Goal: Information Seeking & Learning: Learn about a topic

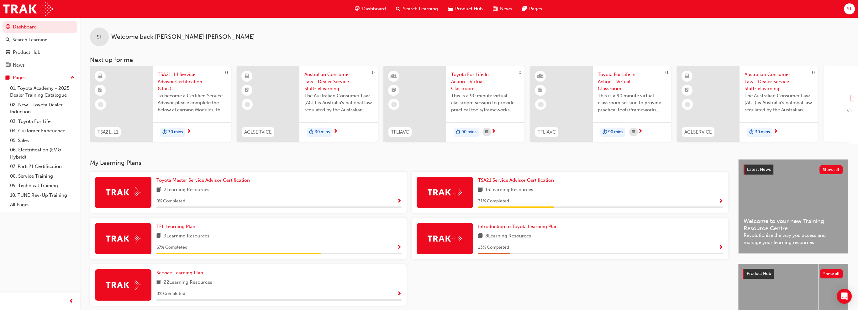
click at [849, 97] on div "button" at bounding box center [854, 98] width 17 height 9
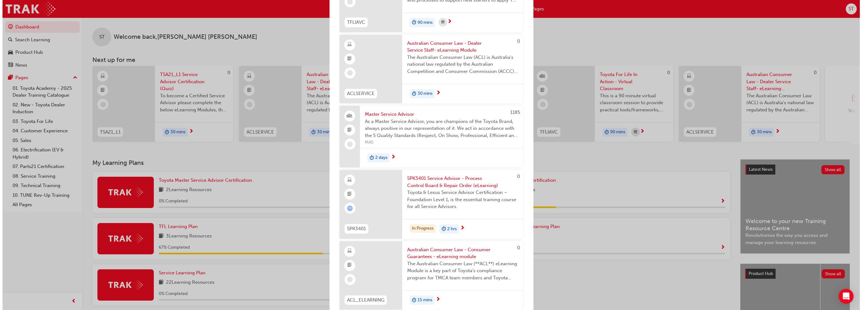
scroll to position [282, 0]
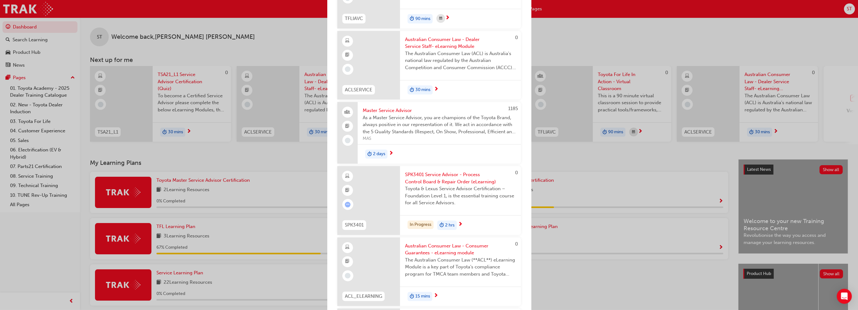
click at [471, 192] on span "Toyota & Lexus Service Advisor Certification – Foundation Level 1, is the essen…" at bounding box center [460, 195] width 111 height 21
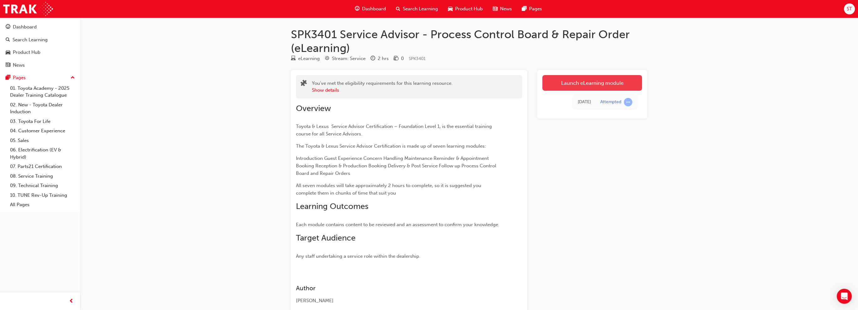
click at [601, 82] on link "Launch eLearning module" at bounding box center [592, 83] width 100 height 16
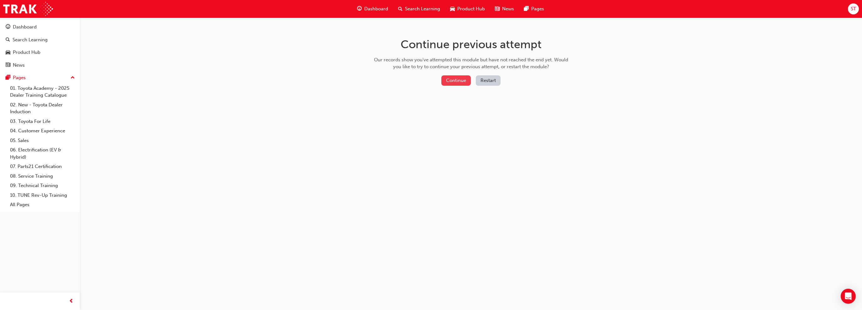
click at [454, 84] on button "Continue" at bounding box center [455, 81] width 29 height 10
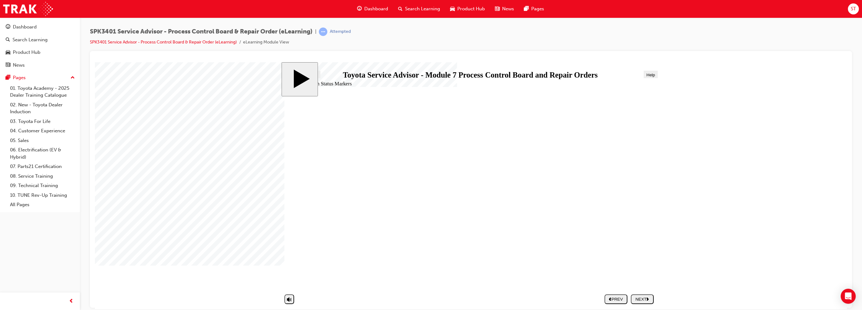
click at [641, 302] on button "NEXT" at bounding box center [642, 300] width 23 height 10
click at [644, 298] on div "NEXT" at bounding box center [642, 299] width 18 height 5
click at [644, 301] on div "NEXT" at bounding box center [642, 299] width 18 height 5
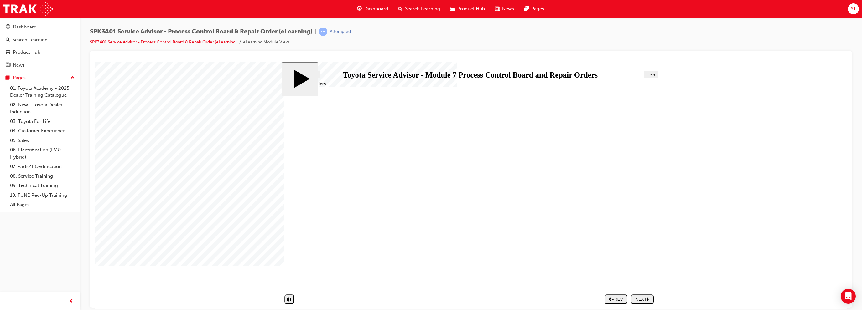
click at [639, 301] on div "NEXT" at bounding box center [642, 299] width 18 height 5
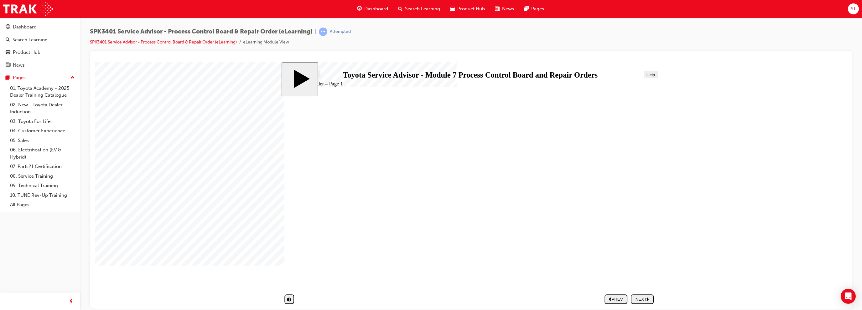
click at [641, 301] on div "NEXT" at bounding box center [642, 299] width 18 height 5
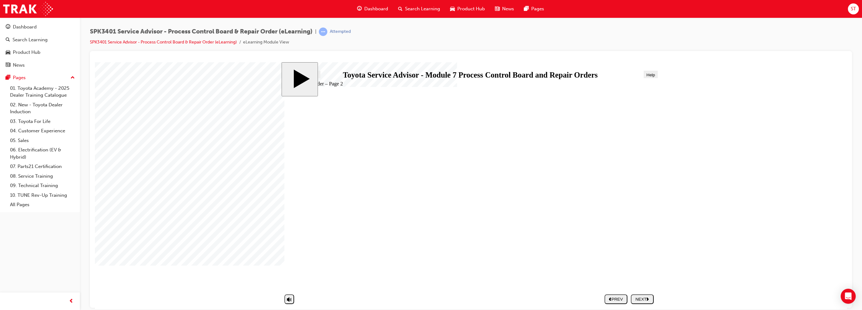
drag, startPoint x: 489, startPoint y: 223, endPoint x: 493, endPoint y: 224, distance: 4.4
drag, startPoint x: 608, startPoint y: 245, endPoint x: 614, endPoint y: 250, distance: 8.3
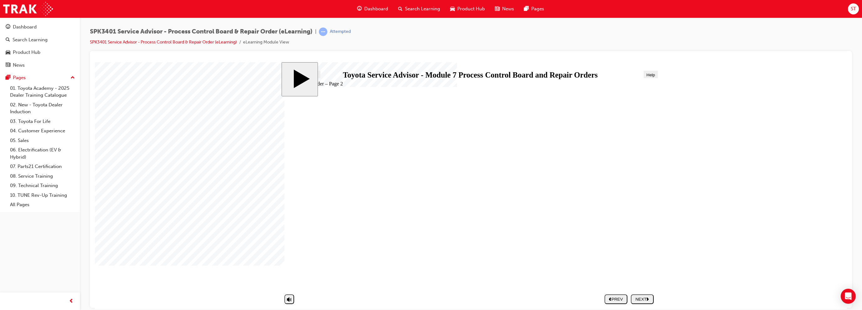
click at [644, 299] on div "NEXT" at bounding box center [642, 299] width 18 height 5
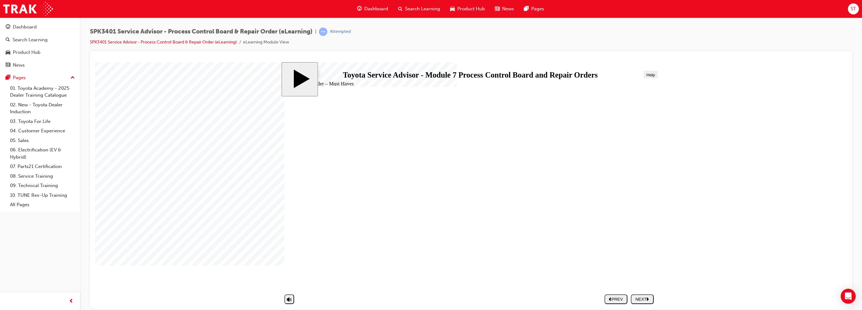
click at [643, 300] on div "NEXT" at bounding box center [642, 299] width 18 height 5
radio input "true"
click at [638, 303] on button "SUBMIT" at bounding box center [642, 300] width 23 height 10
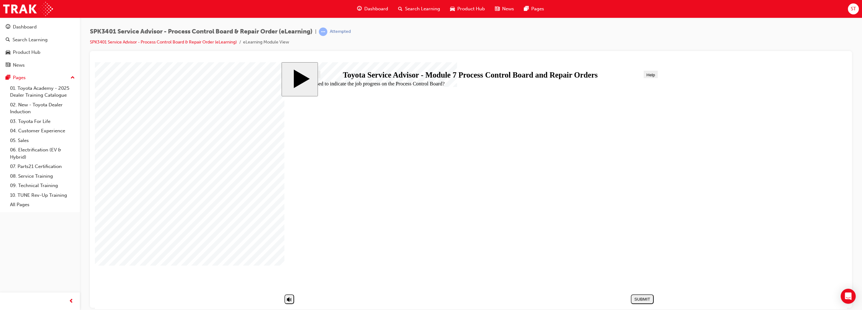
radio input "true"
click at [642, 300] on div "SUBMIT" at bounding box center [642, 299] width 18 height 5
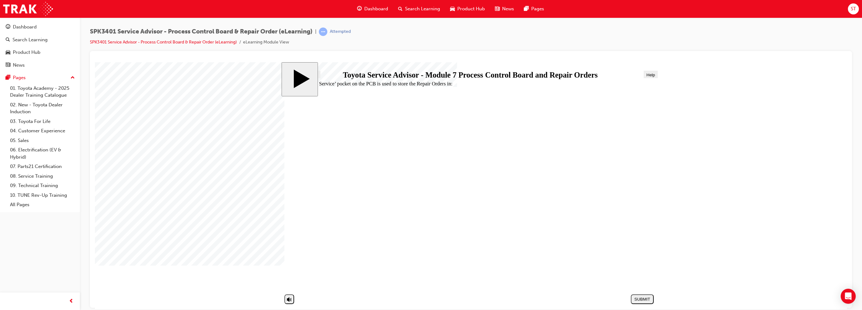
radio input "true"
click at [648, 299] on div "SUBMIT" at bounding box center [642, 299] width 18 height 5
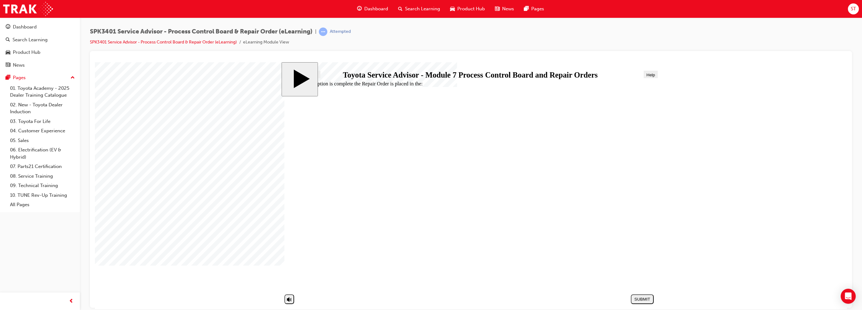
radio input "true"
click at [639, 297] on div "SUBMIT" at bounding box center [642, 299] width 18 height 5
radio input "true"
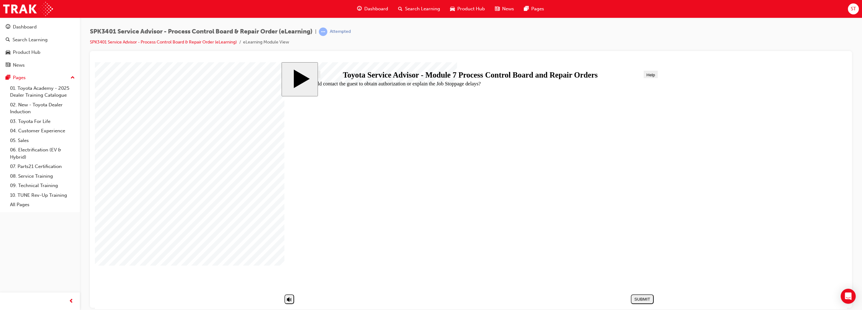
click at [647, 298] on div "SUBMIT" at bounding box center [642, 299] width 18 height 5
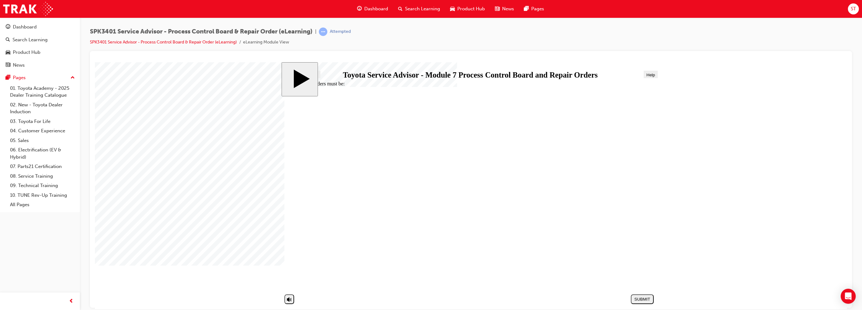
radio input "true"
click at [641, 300] on div "SUBMIT" at bounding box center [642, 299] width 18 height 5
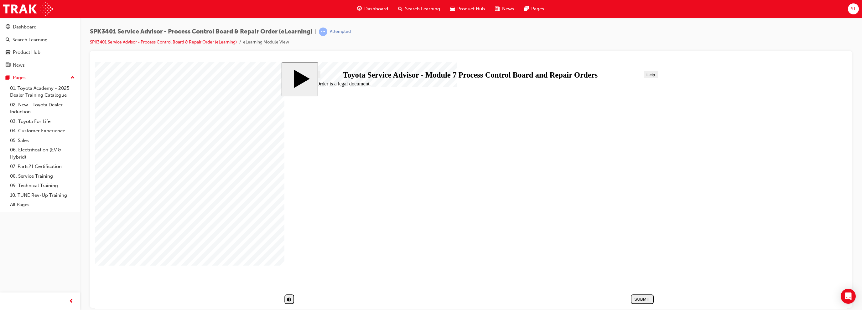
radio input "true"
click at [641, 298] on div "SUBMIT" at bounding box center [642, 299] width 18 height 5
radio input "true"
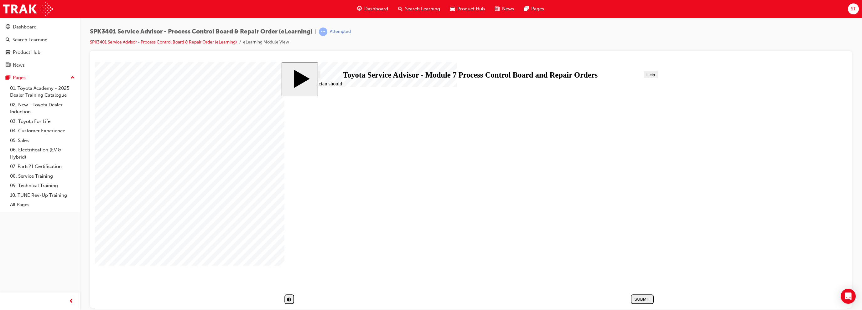
click at [649, 297] on div "SUBMIT" at bounding box center [642, 299] width 18 height 5
radio input "true"
click at [644, 297] on div "SUBMIT" at bounding box center [642, 299] width 18 height 5
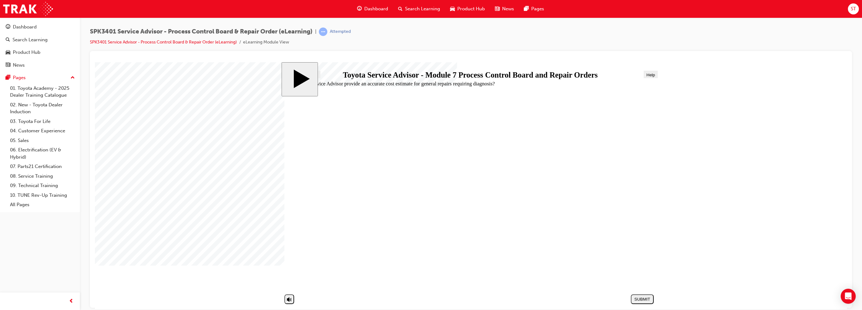
radio input "true"
click at [642, 300] on div "SUBMIT" at bounding box center [642, 299] width 18 height 5
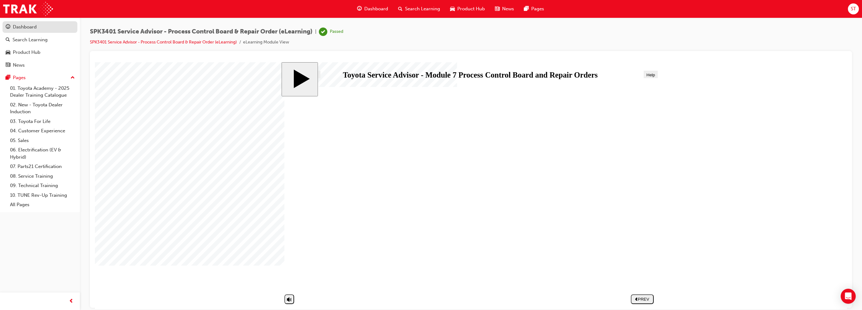
click at [49, 31] on div "Dashboard" at bounding box center [40, 27] width 69 height 8
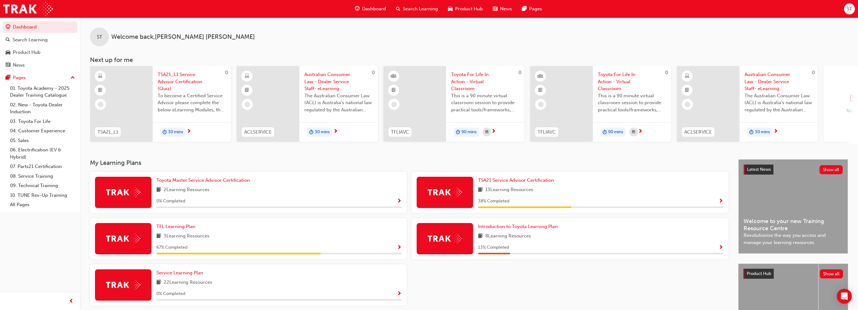
click at [842, 107] on div "View all" at bounding box center [854, 104] width 63 height 76
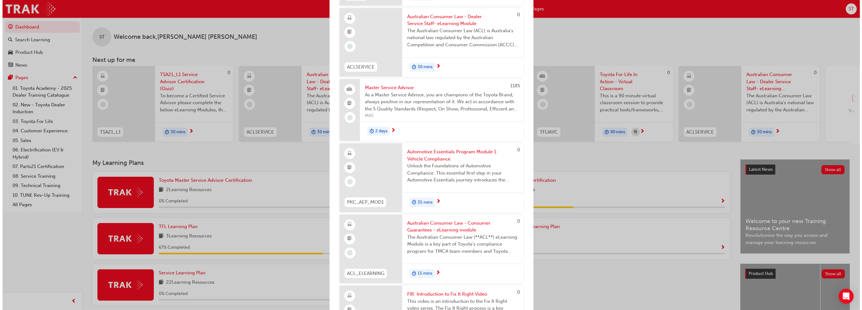
scroll to position [313, 0]
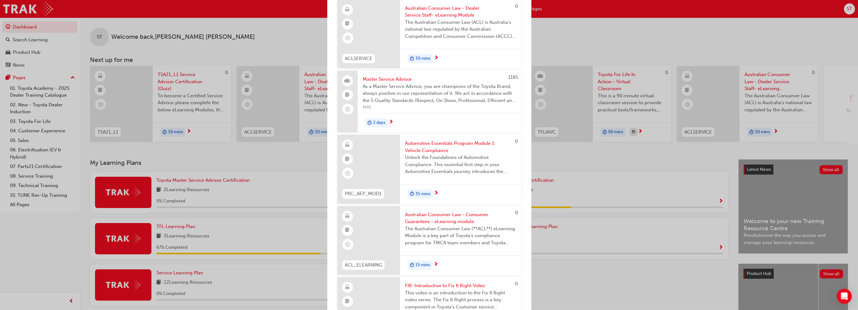
click at [449, 140] on span "Automotive Essentials Program Module 1: Vehicle Compliance" at bounding box center [460, 147] width 111 height 14
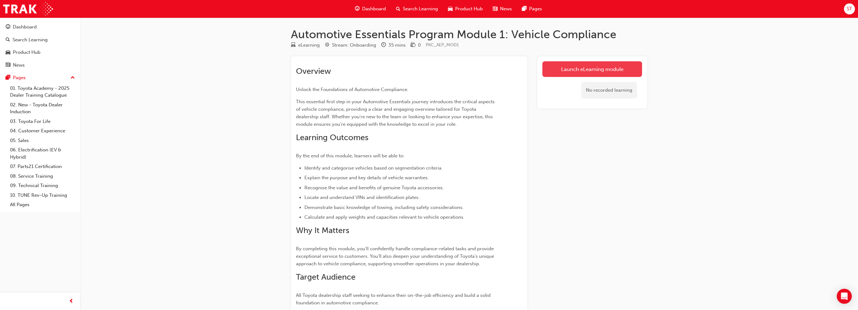
click at [615, 70] on link "Launch eLearning module" at bounding box center [592, 69] width 100 height 16
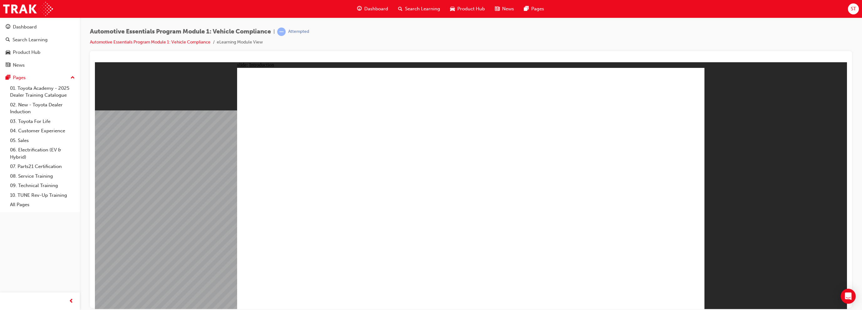
drag, startPoint x: 642, startPoint y: 167, endPoint x: 648, endPoint y: 160, distance: 8.2
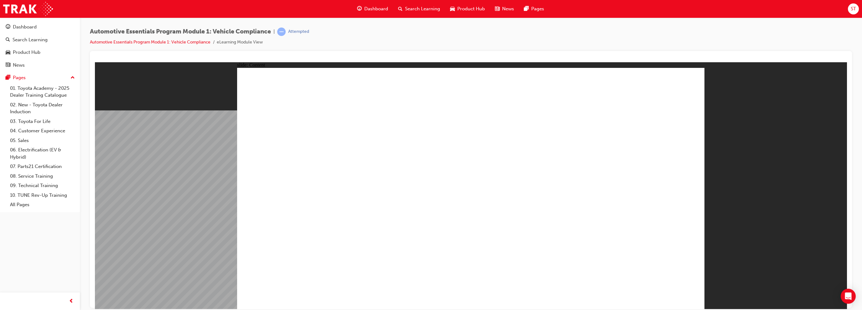
drag, startPoint x: 426, startPoint y: 297, endPoint x: 412, endPoint y: 294, distance: 15.1
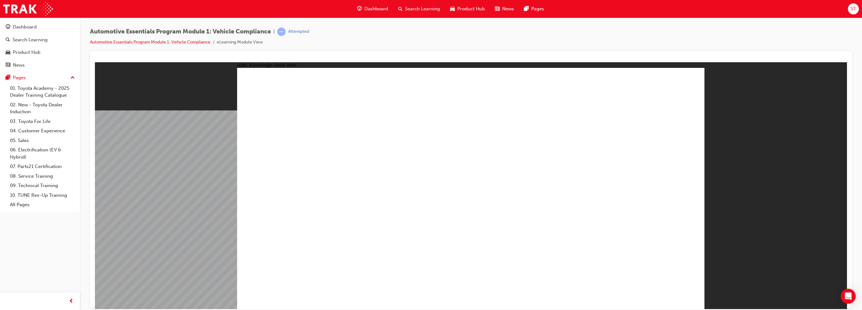
radio input "true"
drag, startPoint x: 442, startPoint y: 227, endPoint x: 447, endPoint y: 228, distance: 5.5
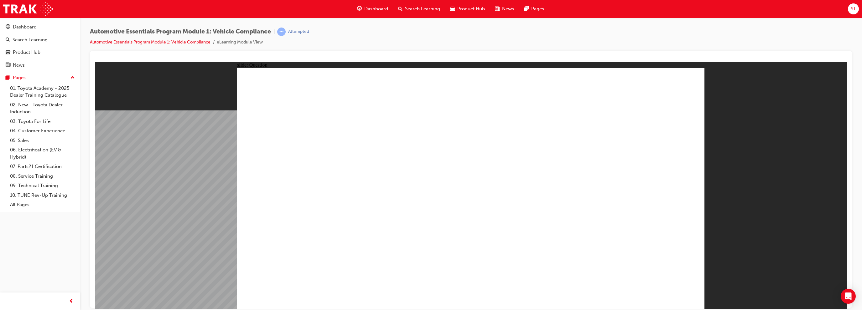
radio input "true"
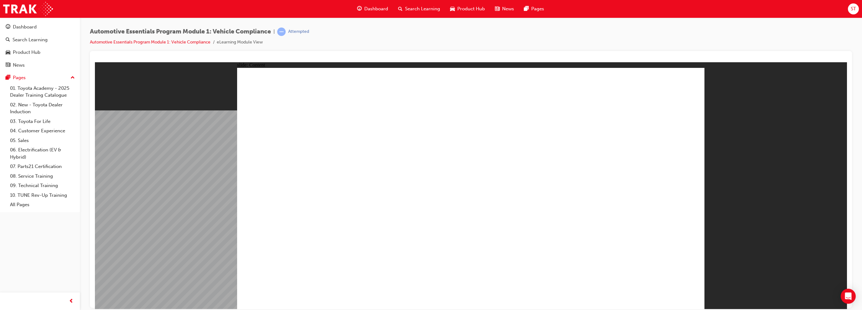
drag, startPoint x: 530, startPoint y: 93, endPoint x: 524, endPoint y: 87, distance: 8.5
drag, startPoint x: 565, startPoint y: 183, endPoint x: 558, endPoint y: 180, distance: 7.6
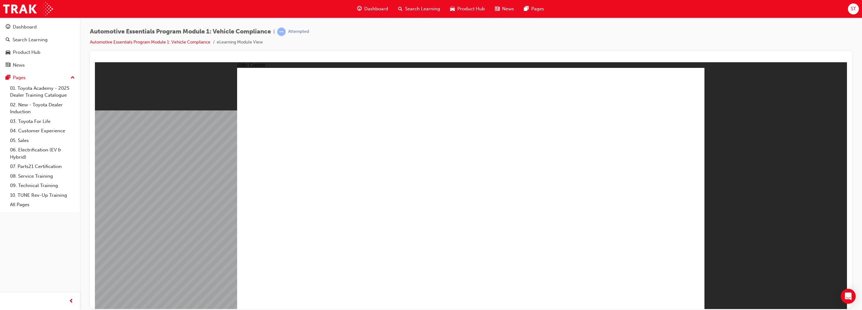
drag, startPoint x: 565, startPoint y: 220, endPoint x: 585, endPoint y: 197, distance: 30.2
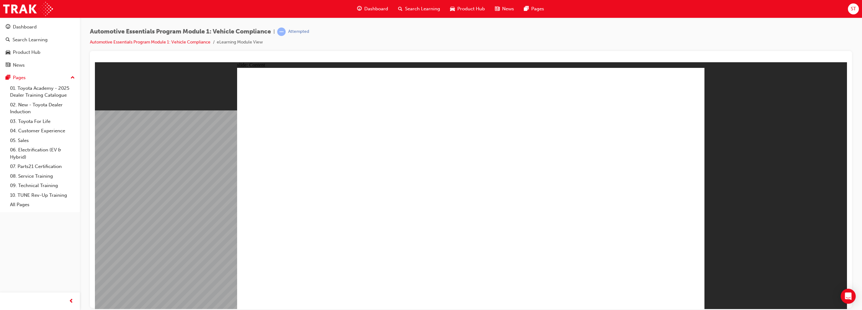
drag, startPoint x: 374, startPoint y: 280, endPoint x: 399, endPoint y: 280, distance: 24.1
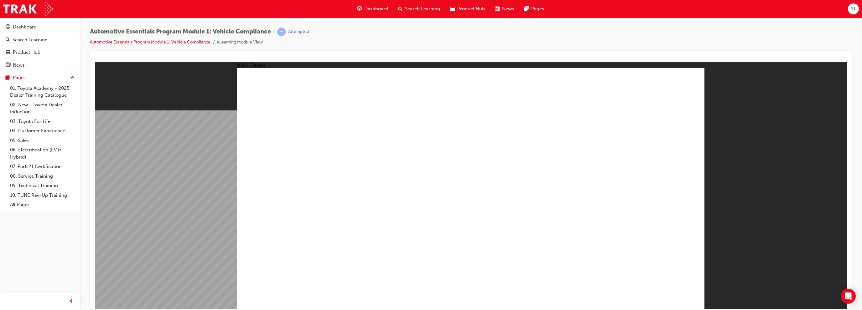
drag, startPoint x: 408, startPoint y: 279, endPoint x: 437, endPoint y: 280, distance: 29.2
drag, startPoint x: 585, startPoint y: 164, endPoint x: 638, endPoint y: 154, distance: 54.2
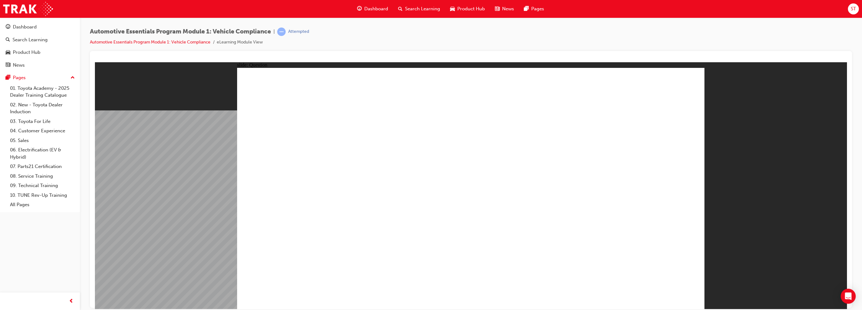
radio input "true"
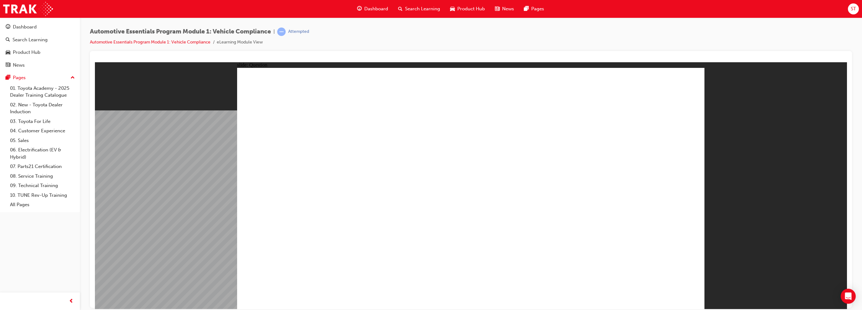
radio input "true"
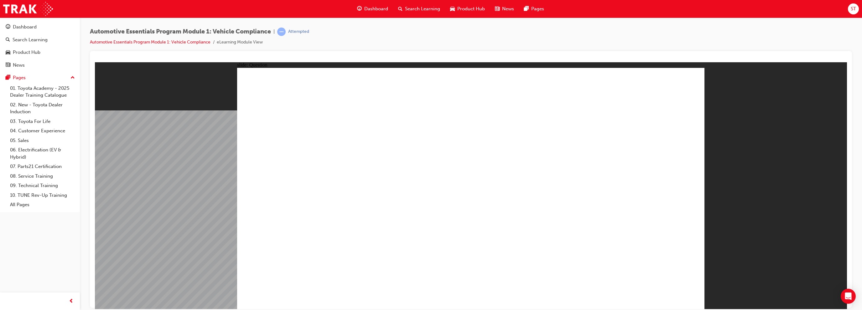
drag, startPoint x: 470, startPoint y: 232, endPoint x: 479, endPoint y: 233, distance: 8.5
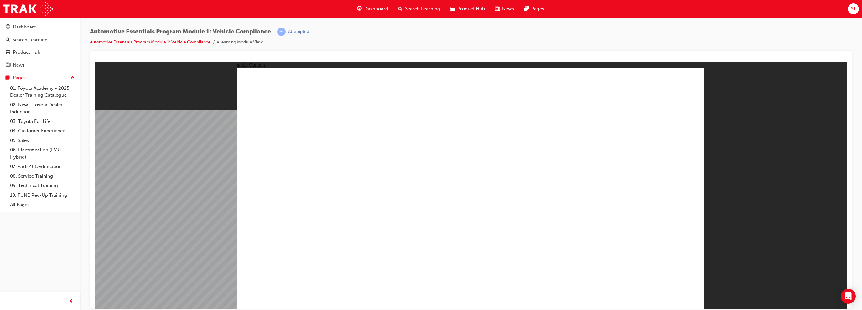
drag, startPoint x: 462, startPoint y: 172, endPoint x: 454, endPoint y: 175, distance: 8.2
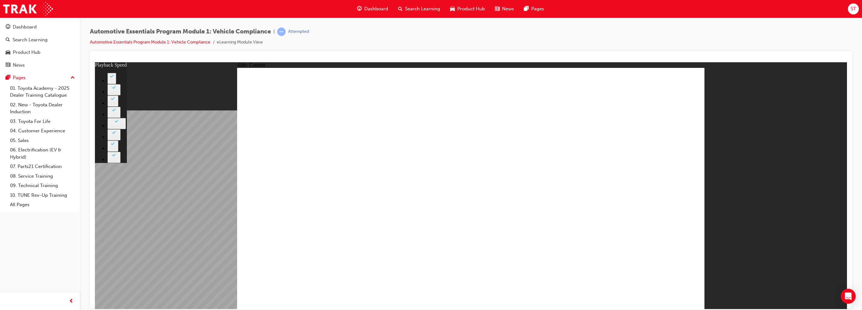
drag, startPoint x: 563, startPoint y: 221, endPoint x: 716, endPoint y: 221, distance: 152.9
click at [716, 221] on div "slide: Content Rectangle 2 Group 1 Rectangle 1 Genuine Accessories playback spe…" at bounding box center [471, 186] width 752 height 248
drag, startPoint x: 383, startPoint y: 198, endPoint x: 369, endPoint y: 180, distance: 23.1
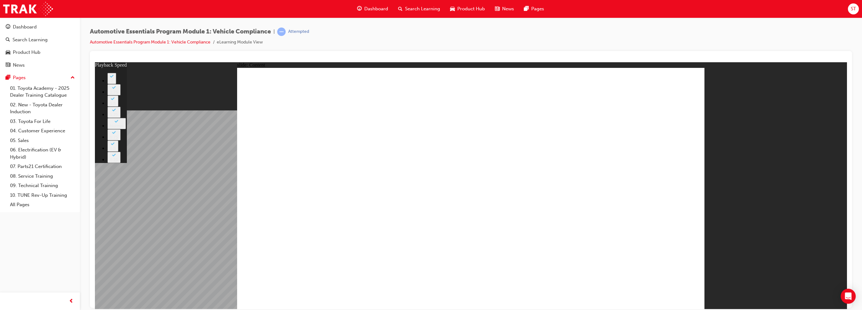
drag, startPoint x: 673, startPoint y: 299, endPoint x: 579, endPoint y: 283, distance: 95.4
type input "43"
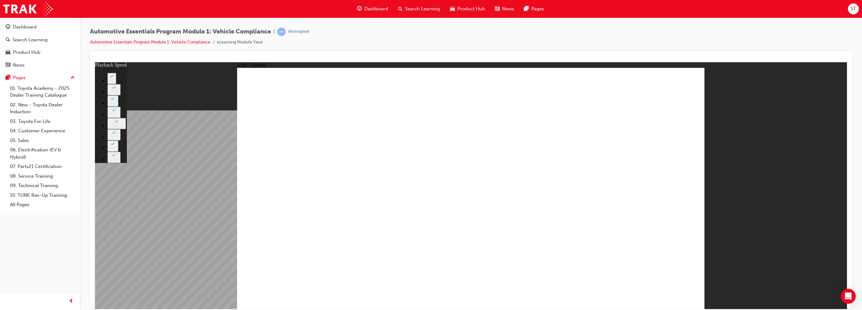
type input "43"
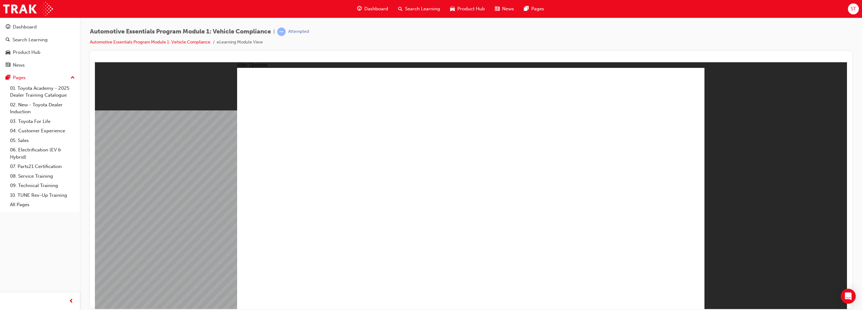
radio input "true"
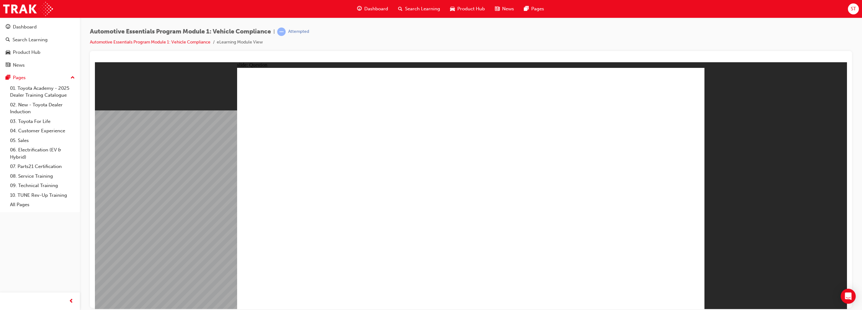
radio input "true"
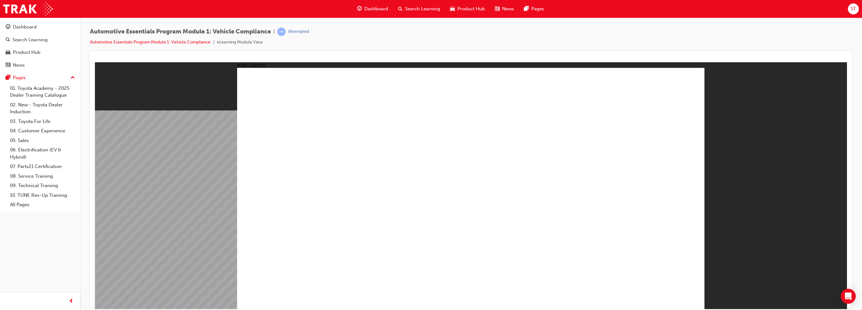
drag, startPoint x: 435, startPoint y: 154, endPoint x: 471, endPoint y: 127, distance: 45.6
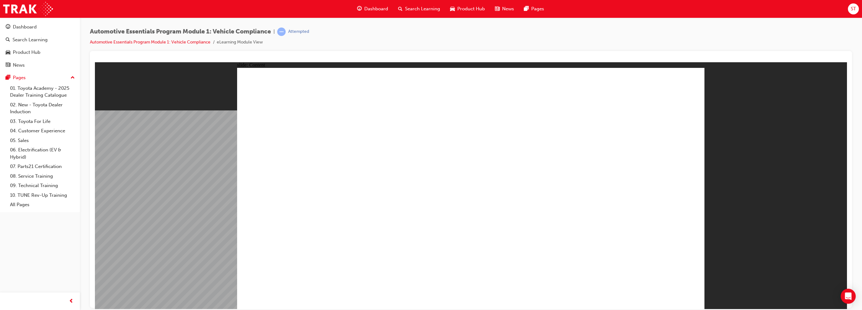
drag, startPoint x: 690, startPoint y: 84, endPoint x: 566, endPoint y: 164, distance: 147.9
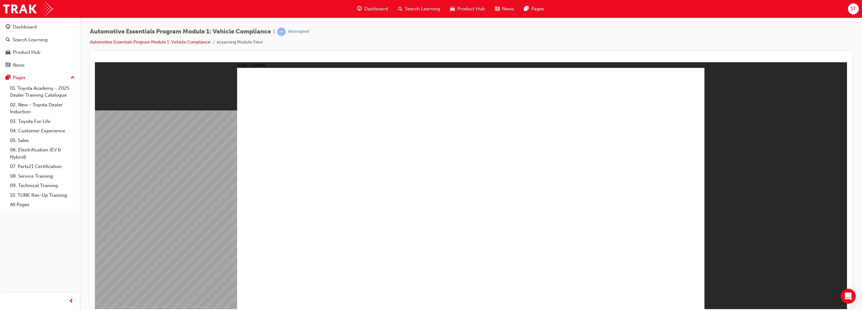
drag, startPoint x: 646, startPoint y: 288, endPoint x: 648, endPoint y: 291, distance: 4.3
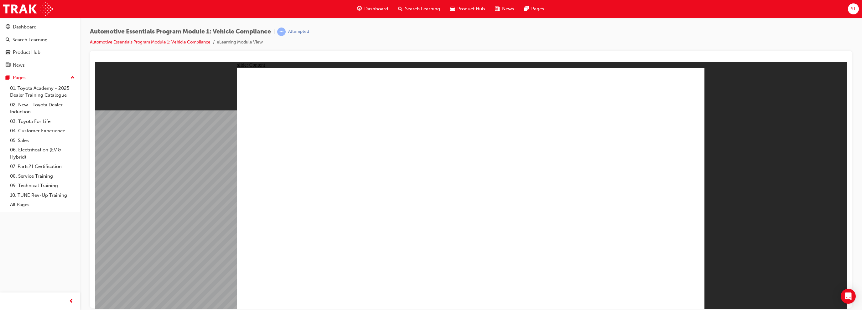
drag, startPoint x: 513, startPoint y: 135, endPoint x: 554, endPoint y: 119, distance: 44.6
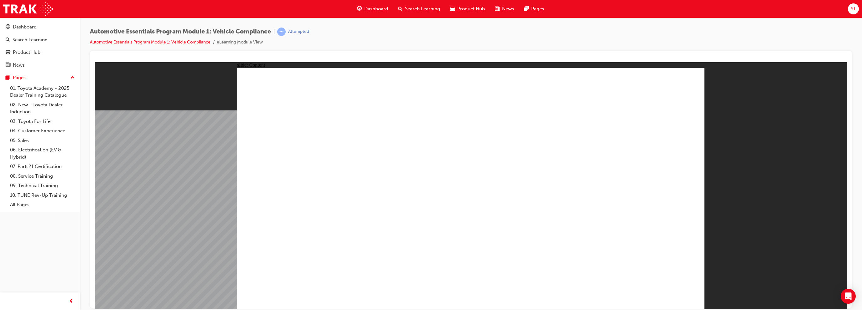
drag, startPoint x: 564, startPoint y: 232, endPoint x: 609, endPoint y: 207, distance: 51.8
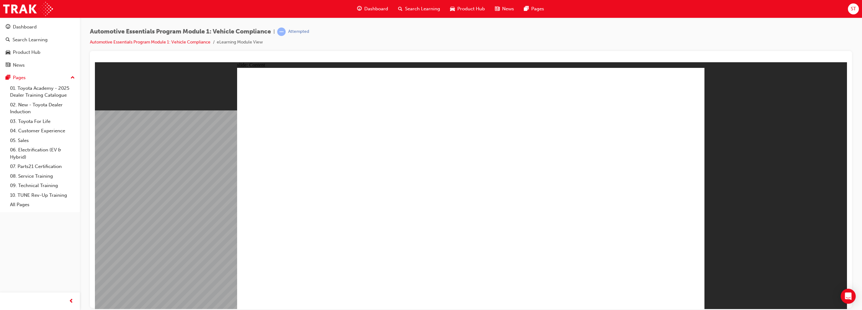
drag, startPoint x: 381, startPoint y: 187, endPoint x: 489, endPoint y: 178, distance: 108.2
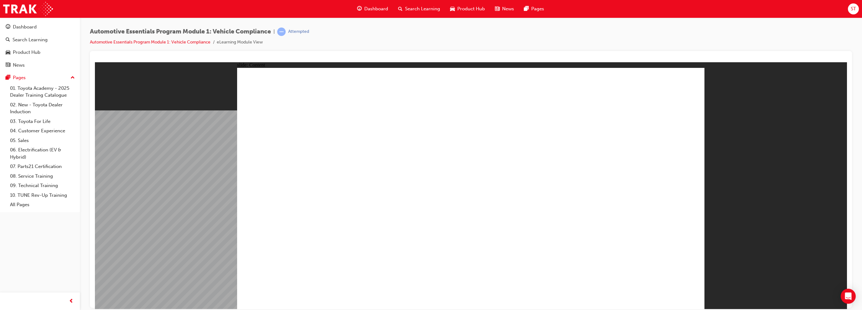
drag, startPoint x: 594, startPoint y: 182, endPoint x: 619, endPoint y: 164, distance: 31.4
drag, startPoint x: 687, startPoint y: 91, endPoint x: 662, endPoint y: 144, distance: 58.3
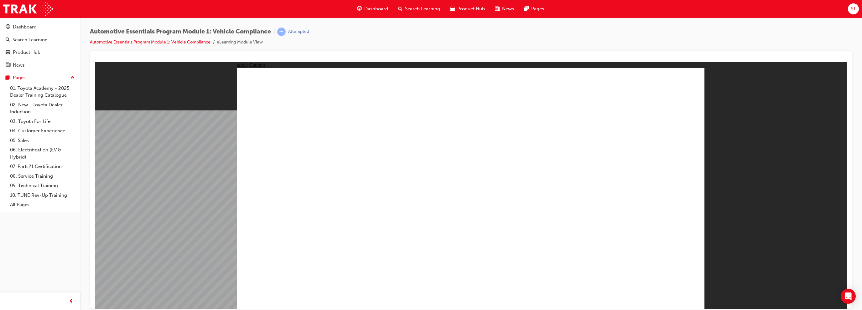
drag, startPoint x: 326, startPoint y: 194, endPoint x: 489, endPoint y: 159, distance: 165.9
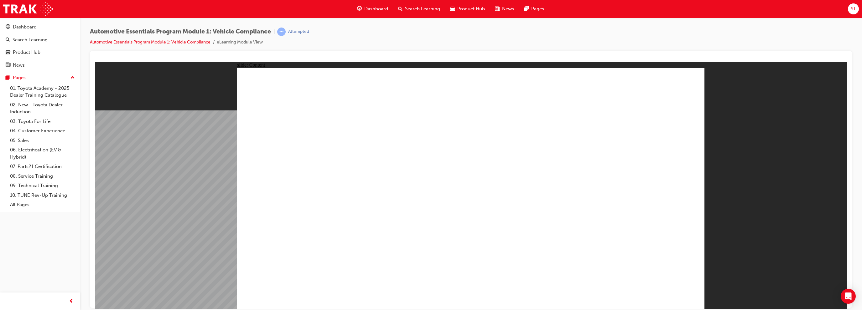
drag, startPoint x: 342, startPoint y: 189, endPoint x: 359, endPoint y: 189, distance: 16.3
drag, startPoint x: 680, startPoint y: 77, endPoint x: 671, endPoint y: 137, distance: 61.2
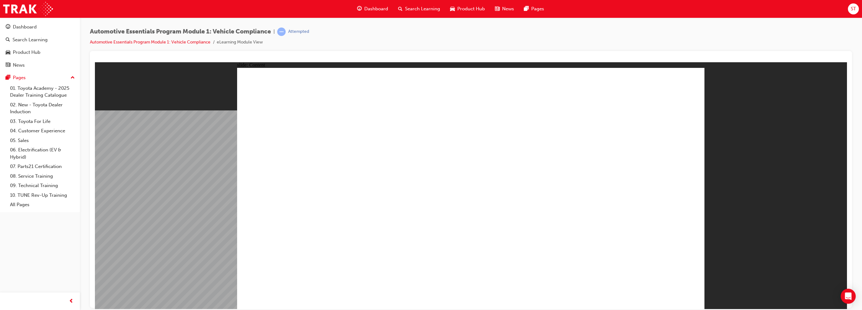
drag, startPoint x: 333, startPoint y: 194, endPoint x: 360, endPoint y: 194, distance: 27.6
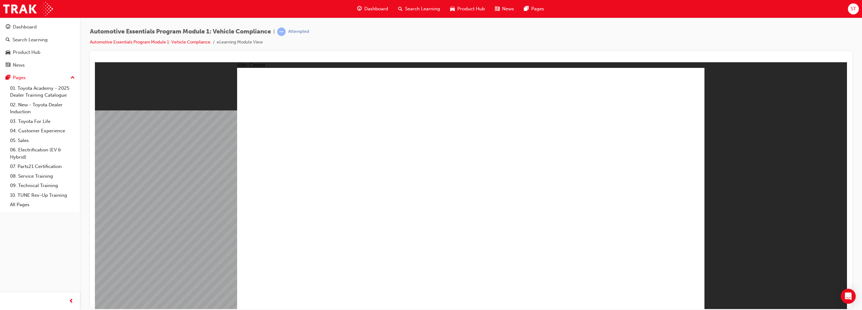
drag, startPoint x: 340, startPoint y: 192, endPoint x: 380, endPoint y: 196, distance: 40.9
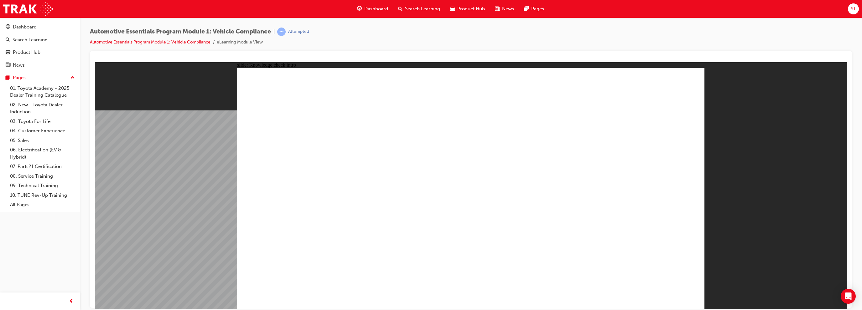
radio input "true"
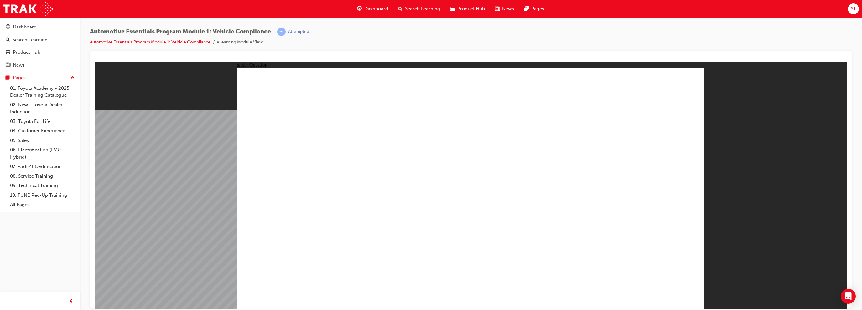
radio input "true"
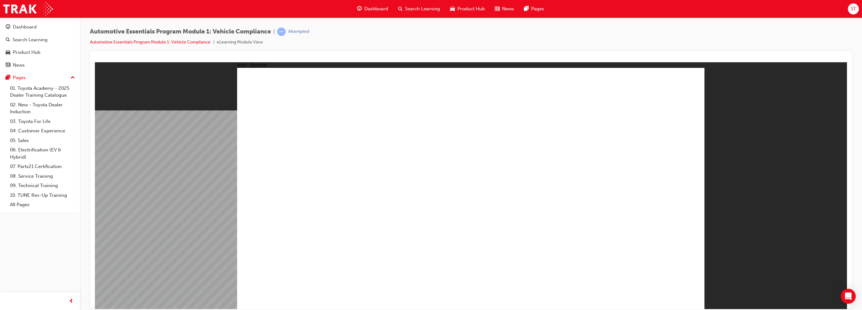
radio input "true"
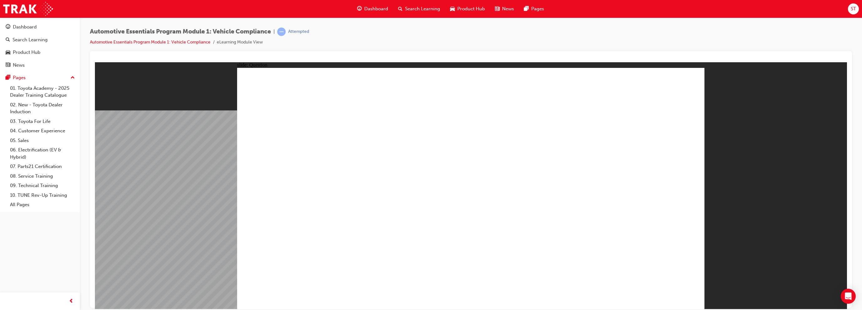
radio input "true"
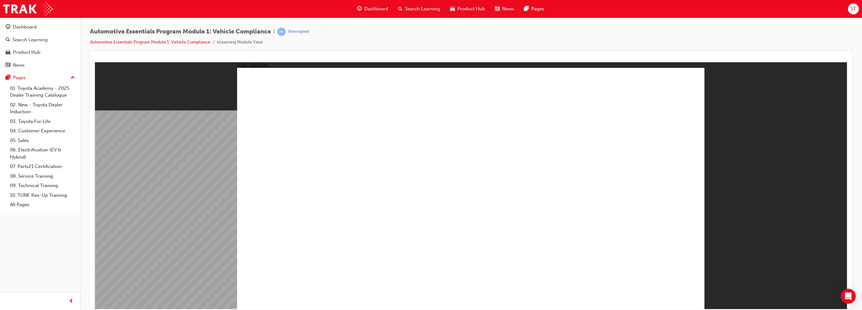
radio input "true"
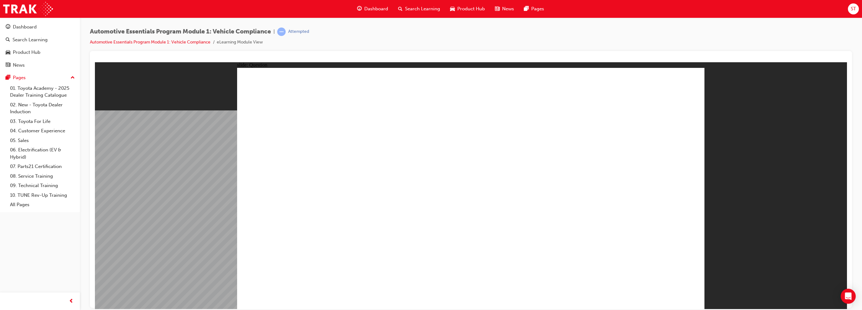
radio input "true"
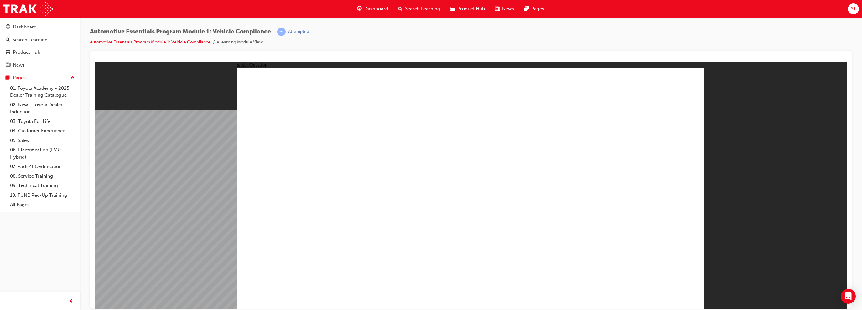
radio input "true"
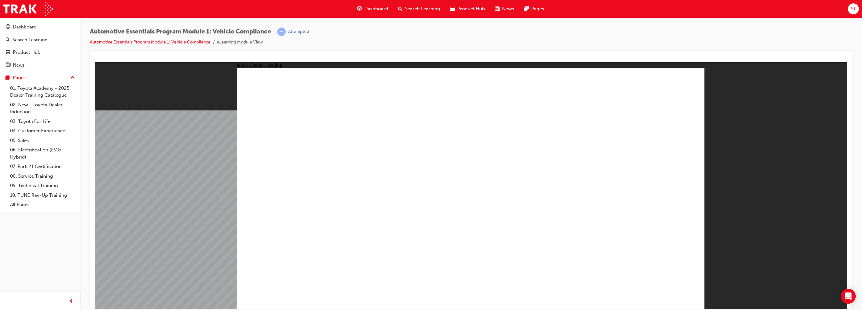
drag, startPoint x: 483, startPoint y: 262, endPoint x: 480, endPoint y: 260, distance: 3.4
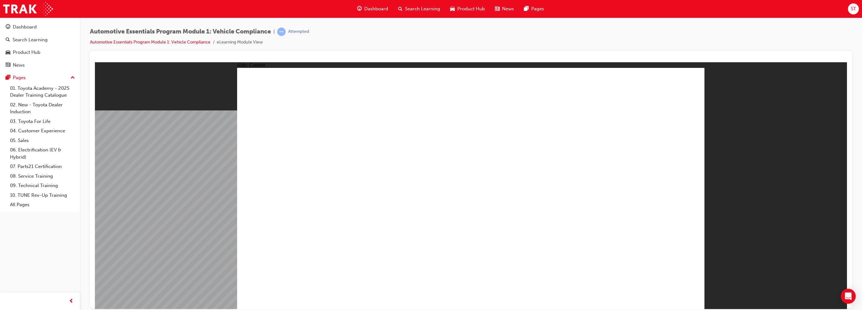
drag, startPoint x: 452, startPoint y: 243, endPoint x: 472, endPoint y: 242, distance: 19.2
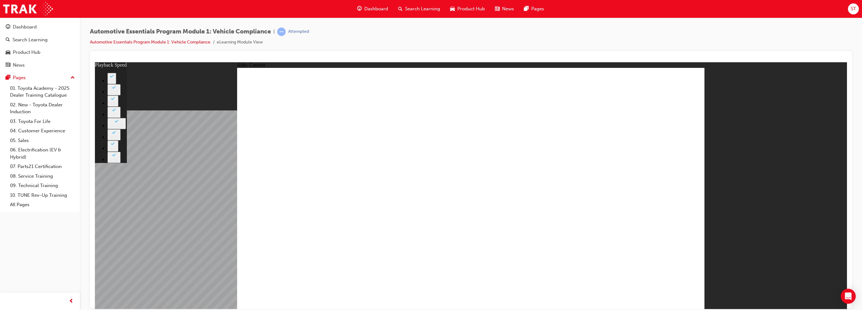
type input "35"
radio input "true"
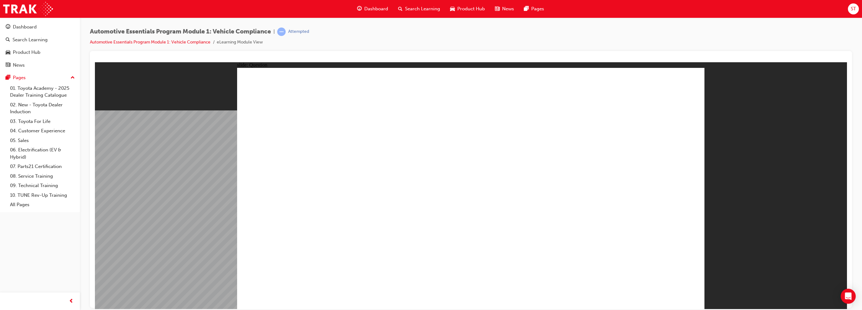
radio input "true"
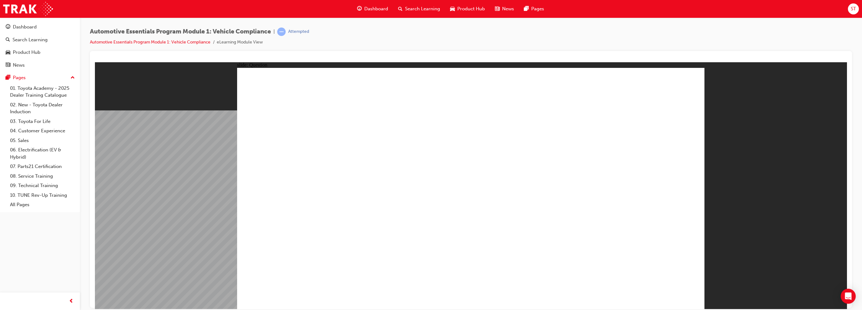
radio input "true"
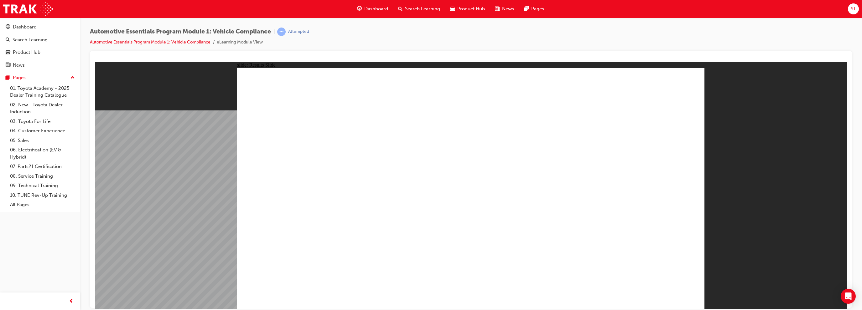
drag, startPoint x: 686, startPoint y: 72, endPoint x: 689, endPoint y: 74, distance: 3.6
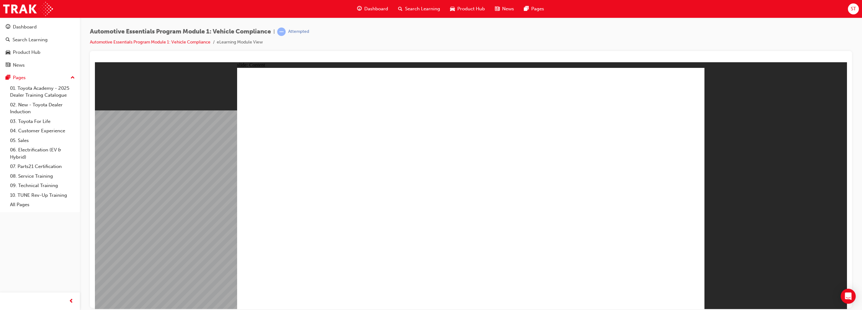
drag, startPoint x: 695, startPoint y: 76, endPoint x: 687, endPoint y: 84, distance: 11.7
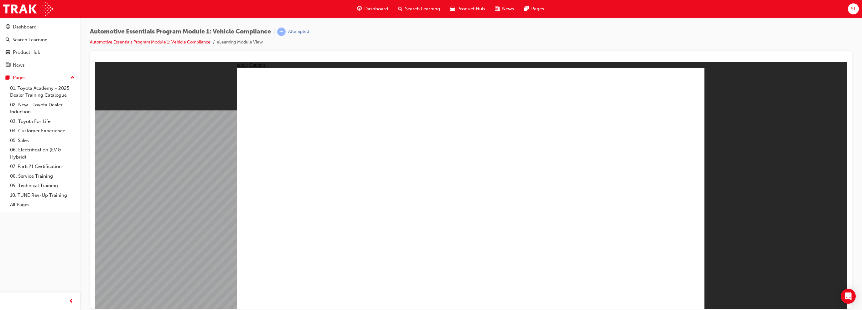
drag, startPoint x: 652, startPoint y: 286, endPoint x: 672, endPoint y: 287, distance: 19.8
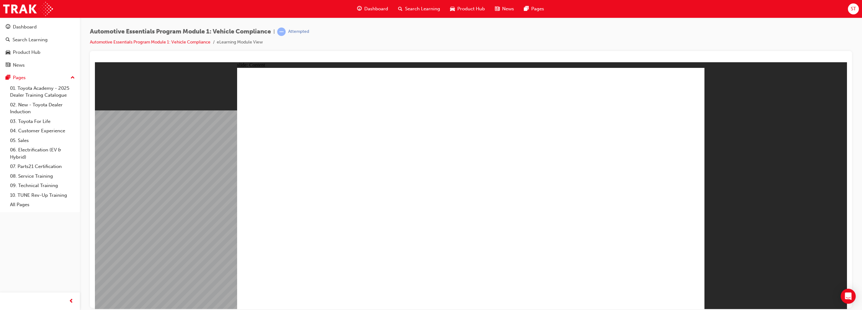
drag, startPoint x: 534, startPoint y: 212, endPoint x: 591, endPoint y: 201, distance: 57.8
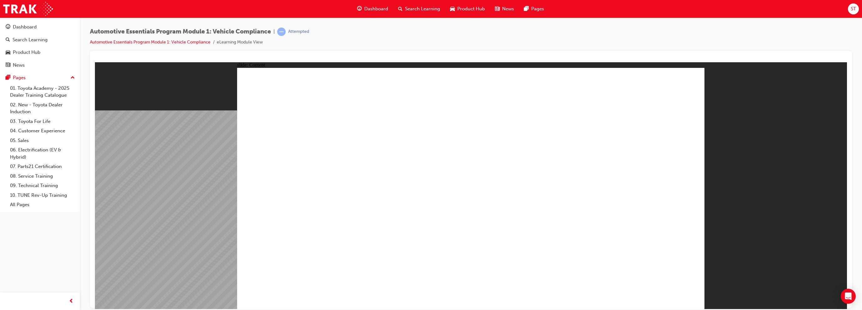
radio input "true"
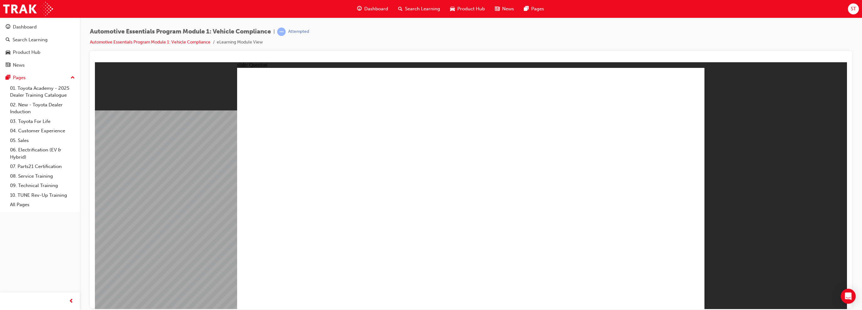
radio input "true"
drag, startPoint x: 476, startPoint y: 238, endPoint x: 480, endPoint y: 229, distance: 9.4
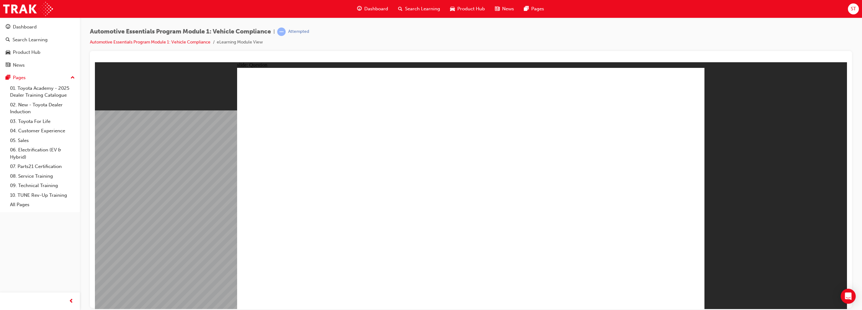
click at [39, 27] on div "Dashboard" at bounding box center [40, 27] width 69 height 8
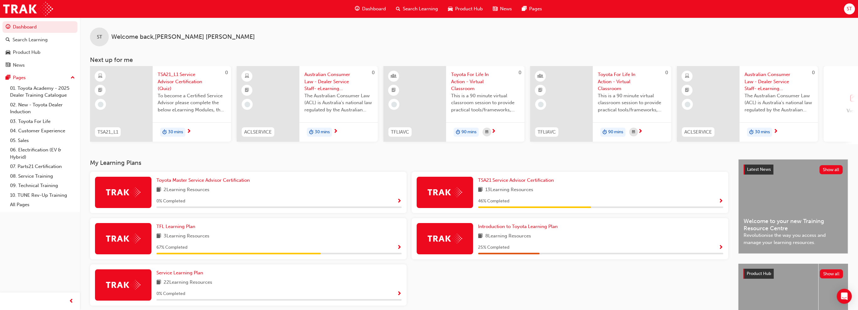
click at [846, 106] on div "View all" at bounding box center [854, 104] width 17 height 21
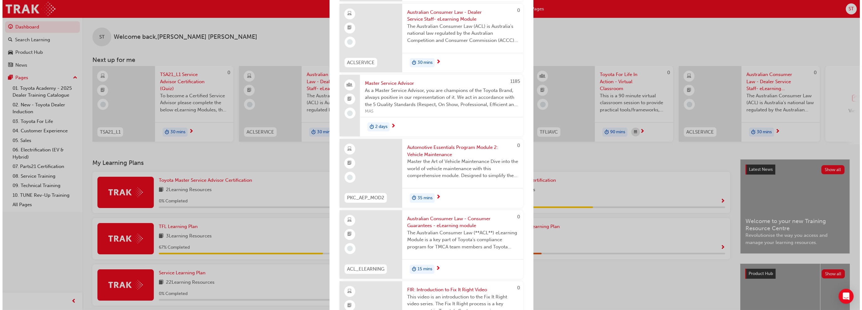
scroll to position [313, 0]
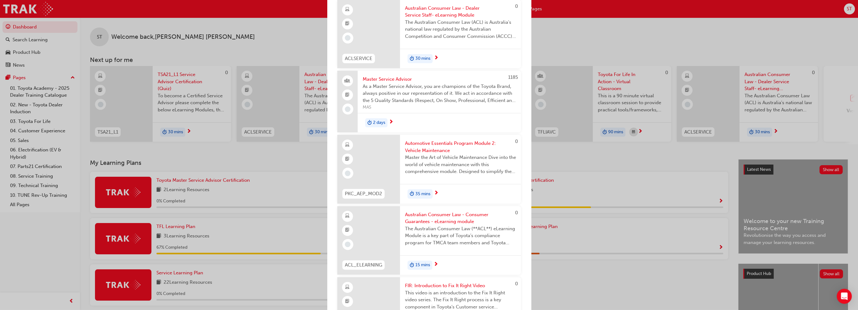
click at [432, 154] on span "Master the Art of Vehicle Maintenance Dive into the world of vehicle maintenanc…" at bounding box center [460, 164] width 111 height 21
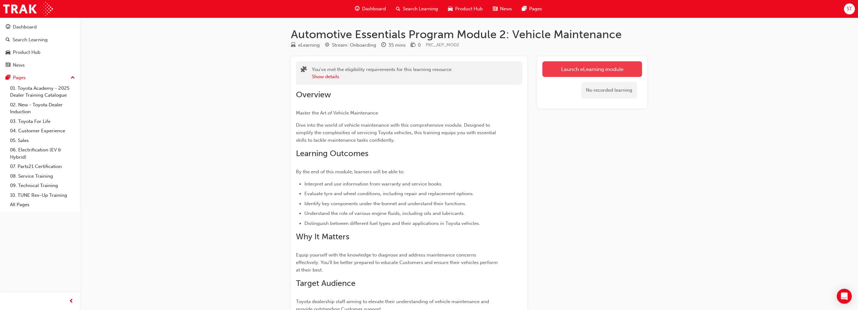
click at [599, 70] on link "Launch eLearning module" at bounding box center [592, 69] width 100 height 16
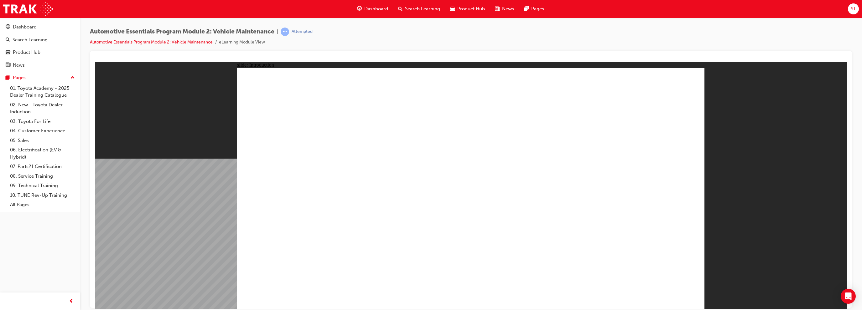
drag, startPoint x: 417, startPoint y: 123, endPoint x: 422, endPoint y: 123, distance: 5.0
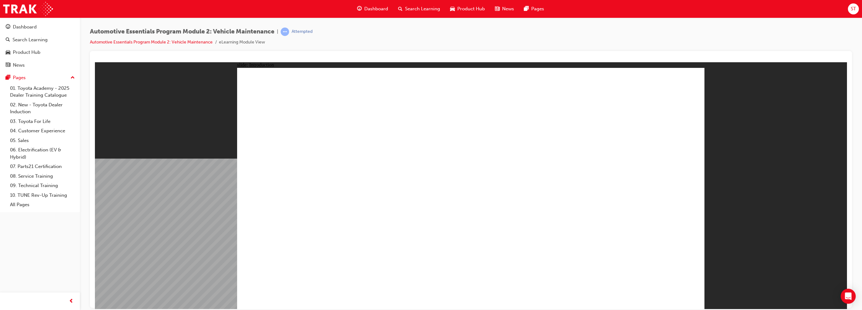
drag, startPoint x: 665, startPoint y: 287, endPoint x: 667, endPoint y: 290, distance: 3.7
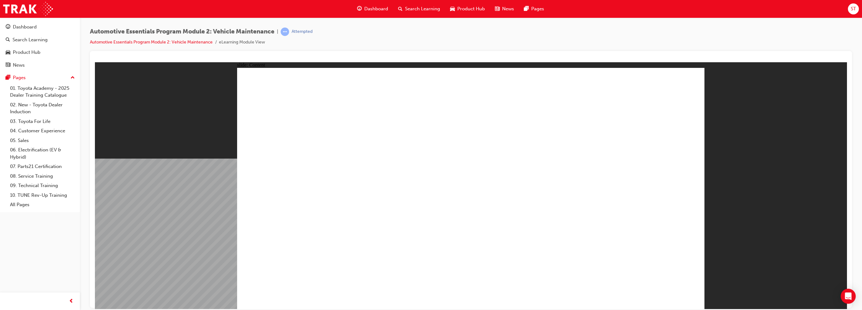
drag, startPoint x: 674, startPoint y: 86, endPoint x: 581, endPoint y: 122, distance: 99.9
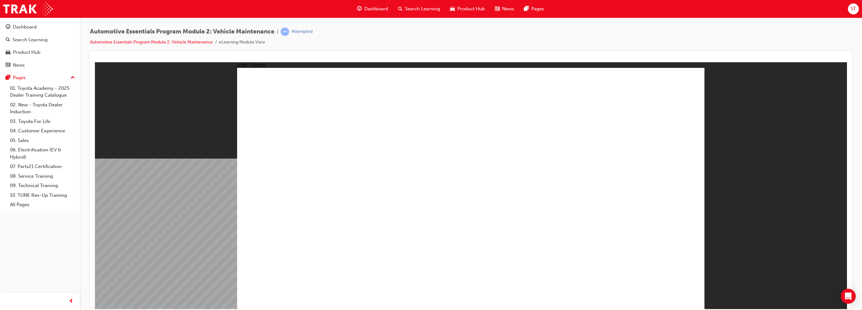
drag, startPoint x: 696, startPoint y: 75, endPoint x: 507, endPoint y: 144, distance: 201.2
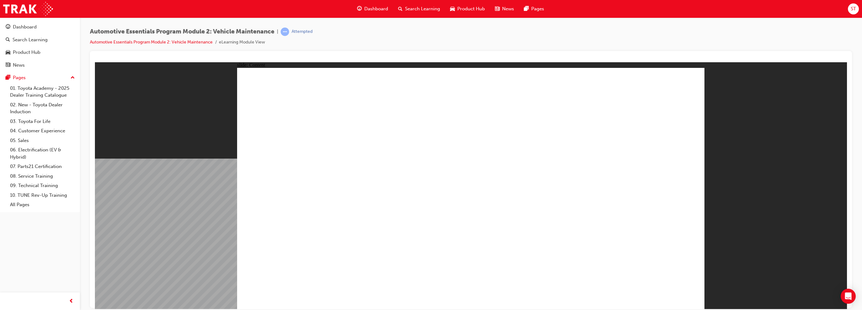
drag, startPoint x: 681, startPoint y: 91, endPoint x: 683, endPoint y: 89, distance: 3.2
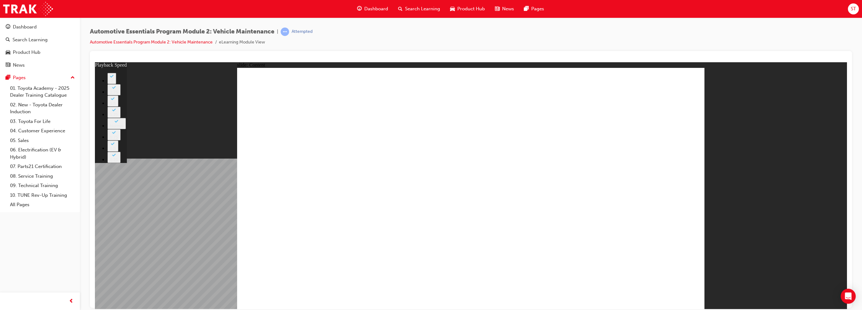
type input "33"
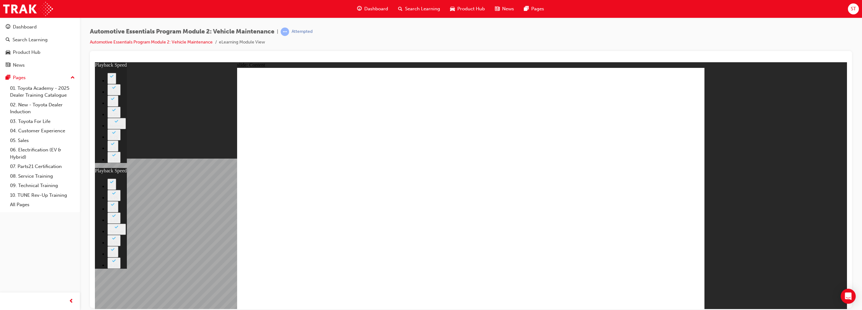
type input "35"
type input "33"
type input "35"
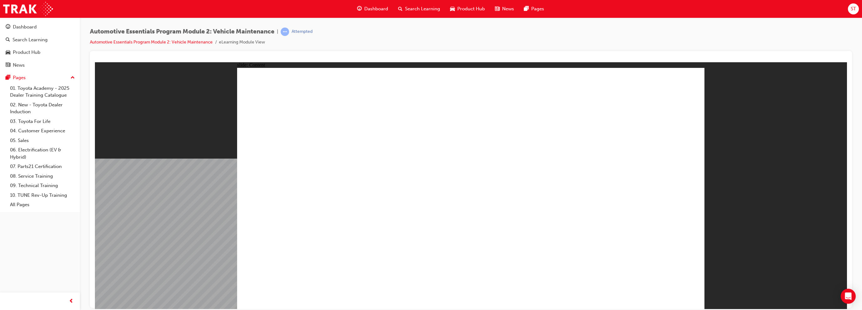
drag, startPoint x: 690, startPoint y: 76, endPoint x: 600, endPoint y: 125, distance: 102.2
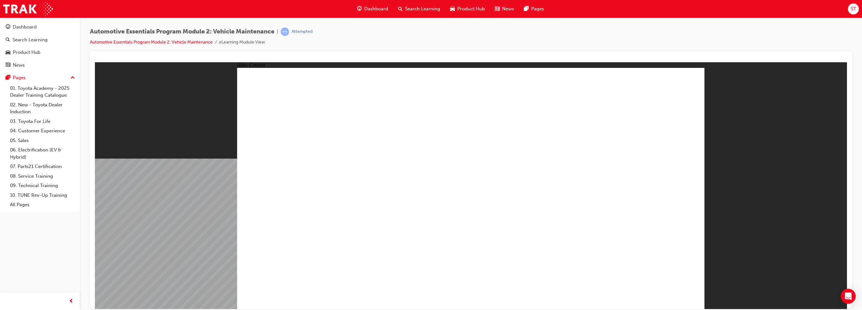
drag, startPoint x: 619, startPoint y: 182, endPoint x: 633, endPoint y: 169, distance: 19.1
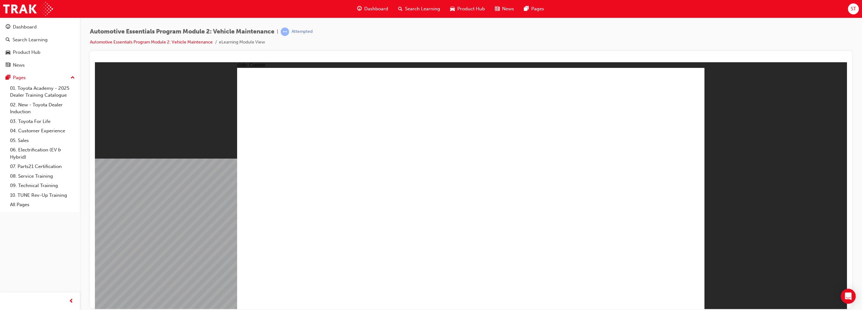
drag, startPoint x: 687, startPoint y: 79, endPoint x: 686, endPoint y: 85, distance: 6.3
